Goal: Task Accomplishment & Management: Manage account settings

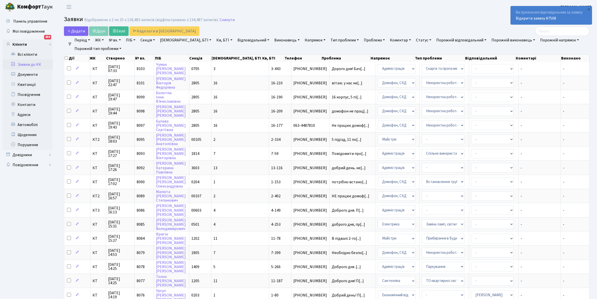
select select "25"
click at [527, 13] on div "Ви призначені відповідальним за заявку Відкрити заявку #7508" at bounding box center [551, 15] width 81 height 18
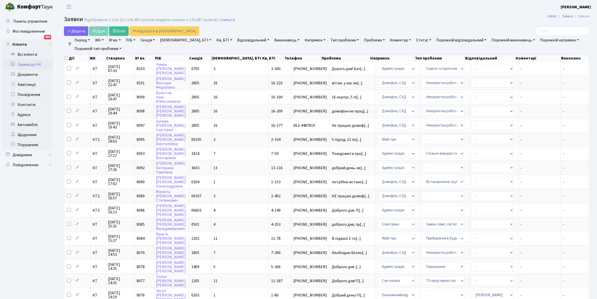
click at [32, 64] on link "Заявки до КК" at bounding box center [28, 64] width 50 height 10
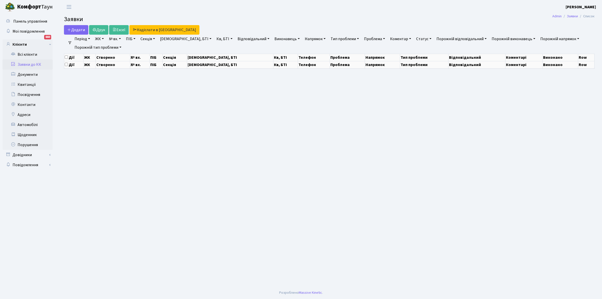
select select "25"
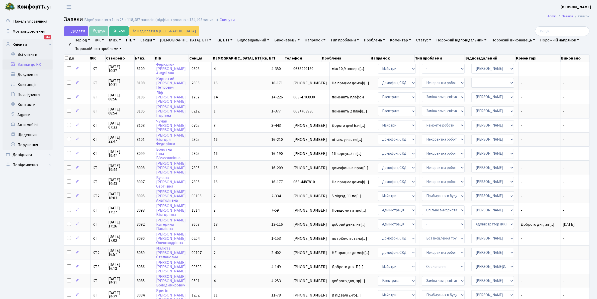
click at [237, 40] on link "Відповідальний" at bounding box center [253, 40] width 36 height 9
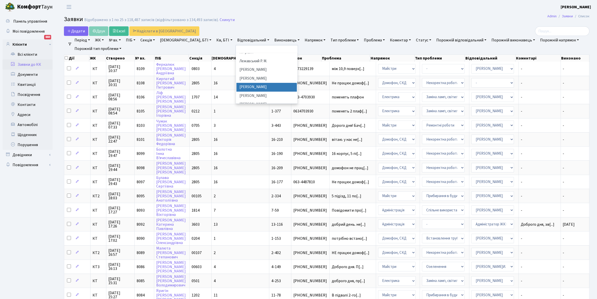
click at [246, 83] on li "[PERSON_NAME]" at bounding box center [266, 87] width 61 height 9
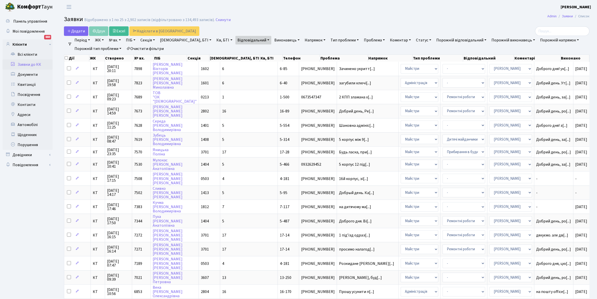
click at [214, 39] on link "Кв, БТІ" at bounding box center [224, 40] width 20 height 9
click at [169, 38] on link "[DEMOGRAPHIC_DATA], БТІ" at bounding box center [185, 40] width 55 height 9
click at [140, 46] on link "Очистити фільтри" at bounding box center [144, 48] width 41 height 9
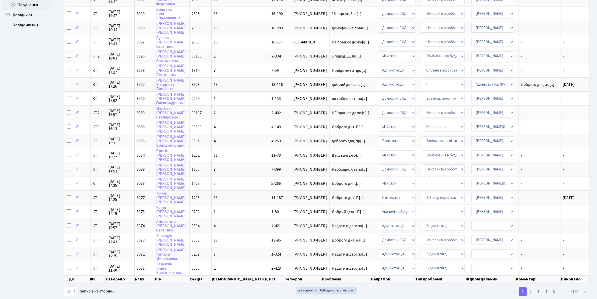
scroll to position [142, 0]
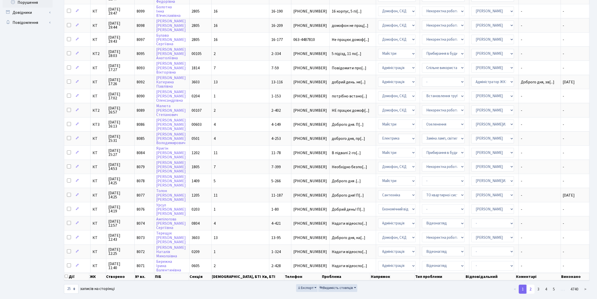
click at [532, 284] on link "2" at bounding box center [531, 288] width 8 height 9
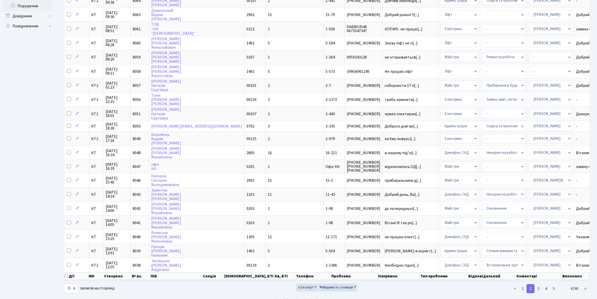
scroll to position [0, 0]
